Goal: Task Accomplishment & Management: Manage account settings

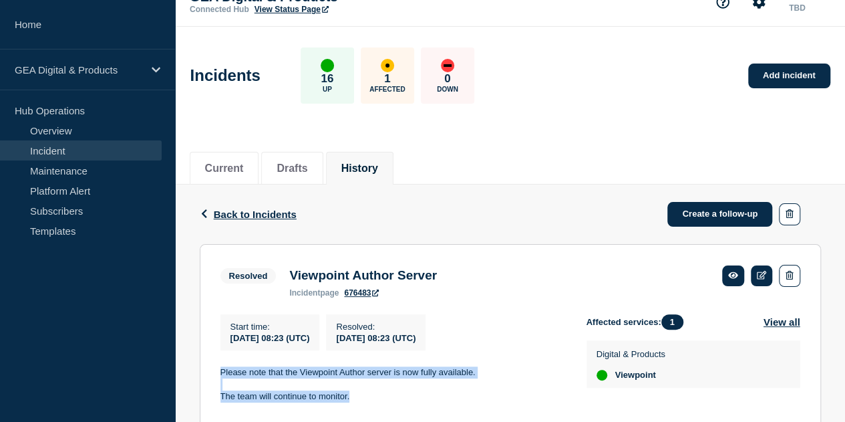
scroll to position [16, 0]
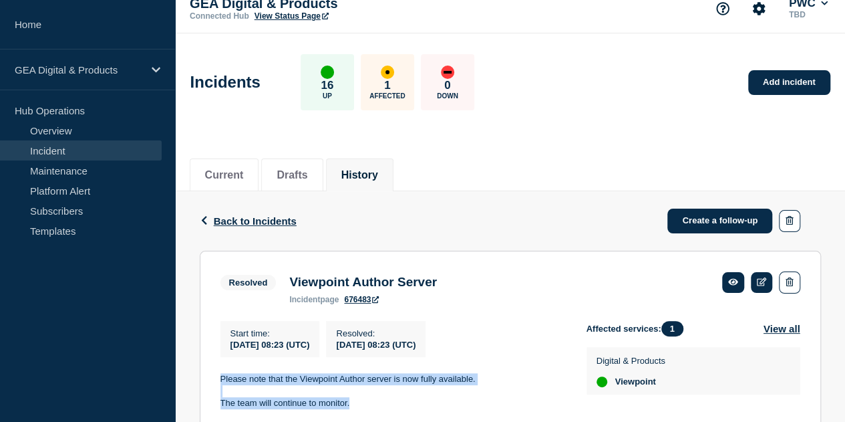
click at [65, 146] on link "Incident" at bounding box center [81, 150] width 162 height 20
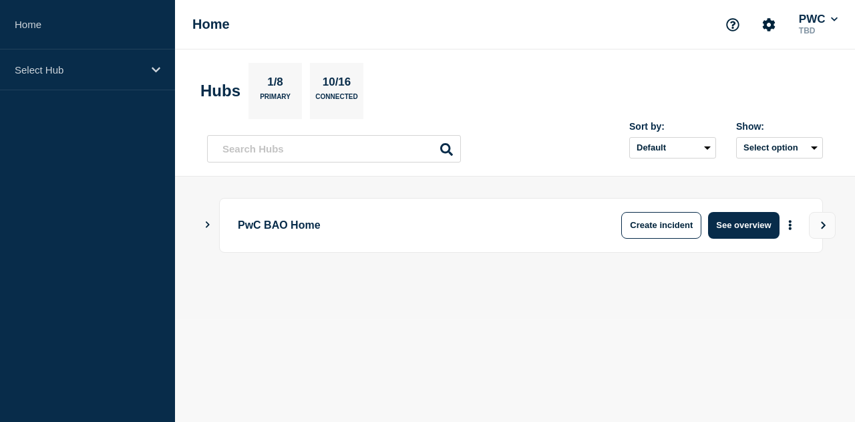
click at [207, 221] on icon "Show Connected Hubs" at bounding box center [207, 224] width 9 height 7
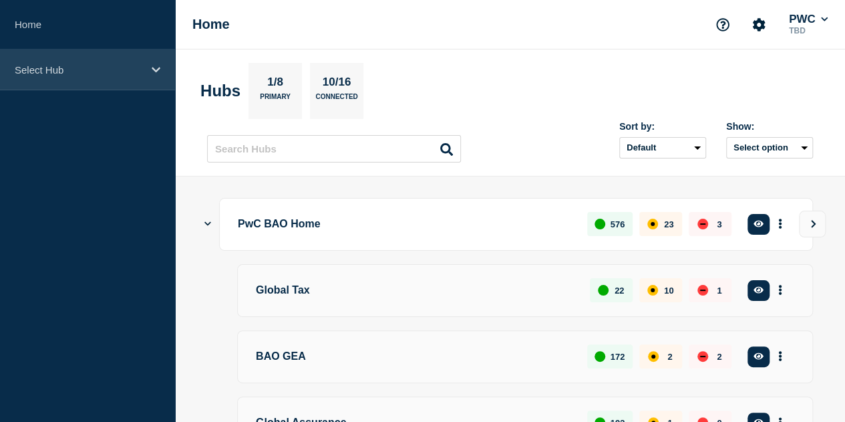
click at [150, 66] on div "Select Hub" at bounding box center [87, 69] width 175 height 41
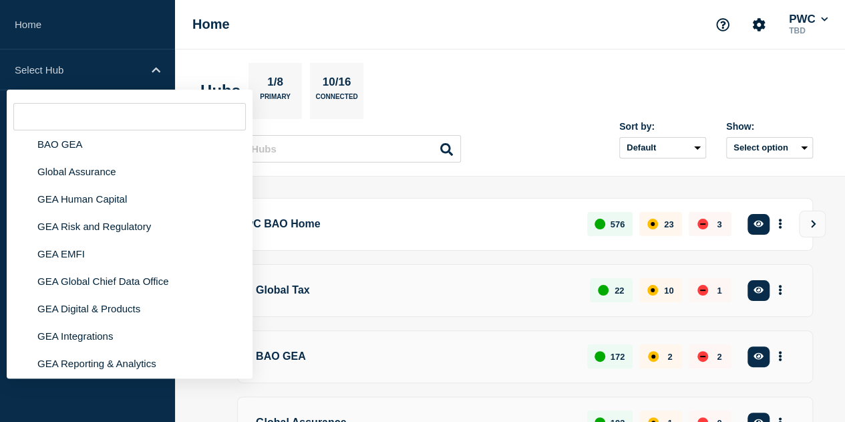
scroll to position [69, 0]
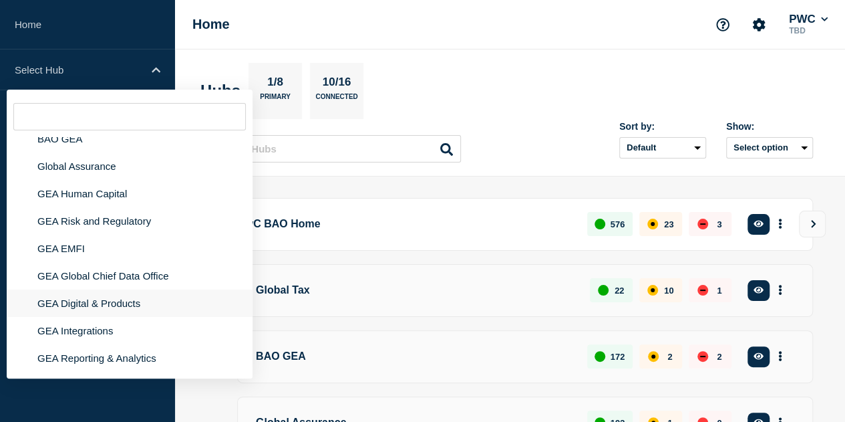
click at [111, 304] on li "GEA Digital & Products" at bounding box center [130, 302] width 246 height 27
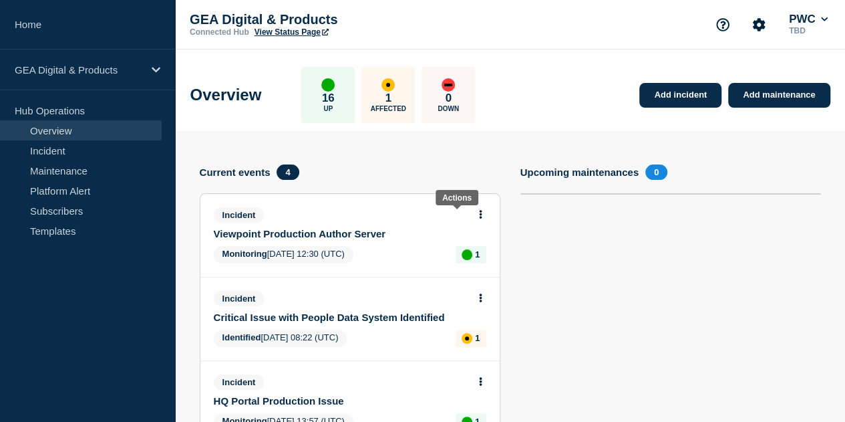
click at [479, 216] on icon at bounding box center [480, 214] width 3 height 9
click at [465, 262] on link "Update incident" at bounding box center [457, 263] width 65 height 11
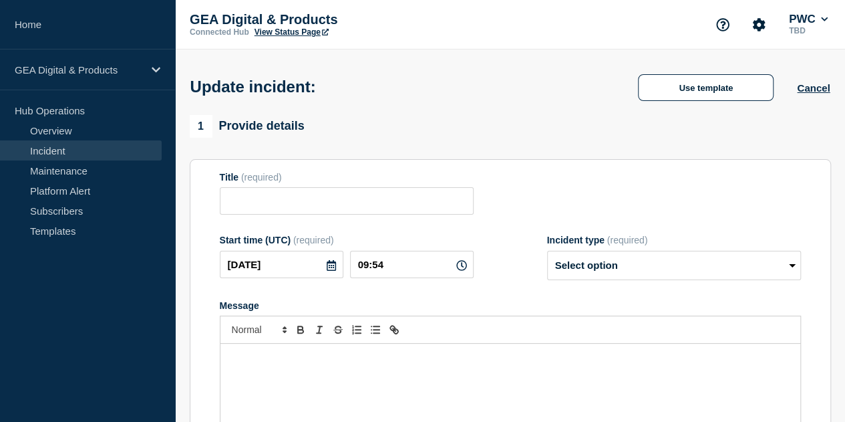
type input "Viewpoint Production Author Server"
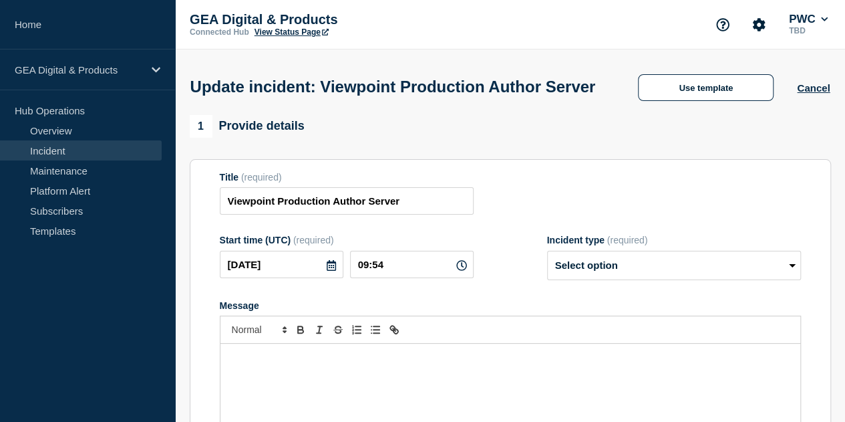
drag, startPoint x: 600, startPoint y: 73, endPoint x: 620, endPoint y: 92, distance: 27.4
click at [601, 74] on div "Update incident: Viewpoint Production Author Server Use template Cancel" at bounding box center [510, 81] width 670 height 65
click at [776, 280] on select "Select option Investigating Identified Monitoring Resolved" at bounding box center [674, 265] width 254 height 29
select select "resolved"
click at [547, 276] on select "Select option Investigating Identified Monitoring Resolved" at bounding box center [674, 265] width 254 height 29
